Goal: Navigation & Orientation: Find specific page/section

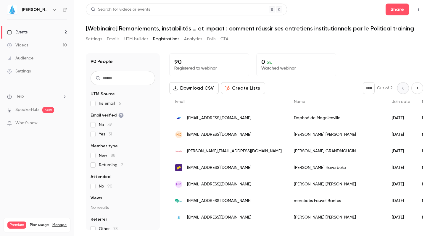
click at [34, 30] on link "Events 2" at bounding box center [37, 32] width 74 height 13
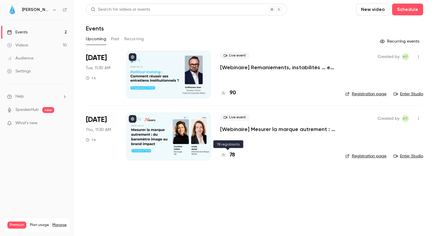
click at [231, 154] on h4 "78" at bounding box center [232, 155] width 5 height 8
click at [410, 96] on link "Enter Studio" at bounding box center [408, 94] width 30 height 6
